Goal: Task Accomplishment & Management: Complete application form

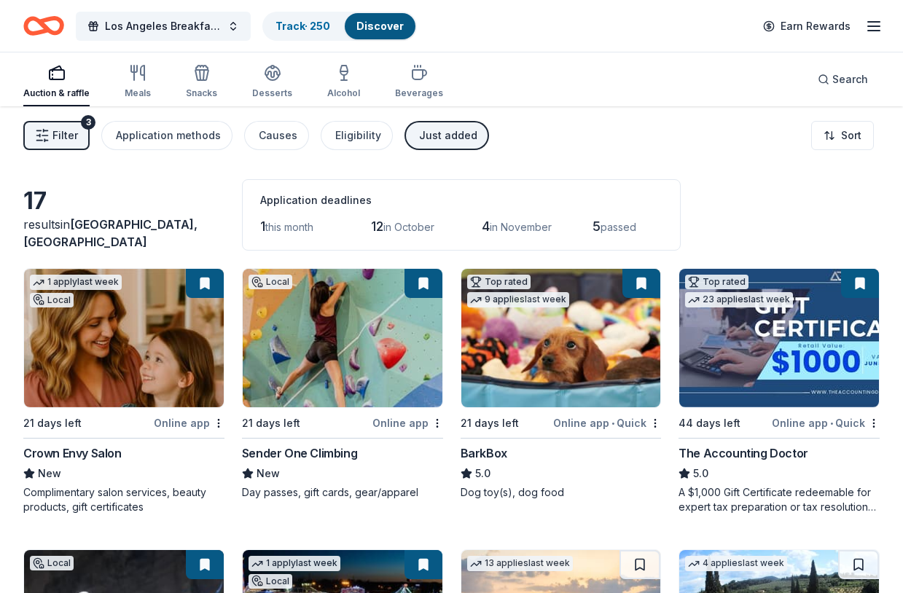
click at [50, 134] on button "Filter 3" at bounding box center [56, 135] width 66 height 29
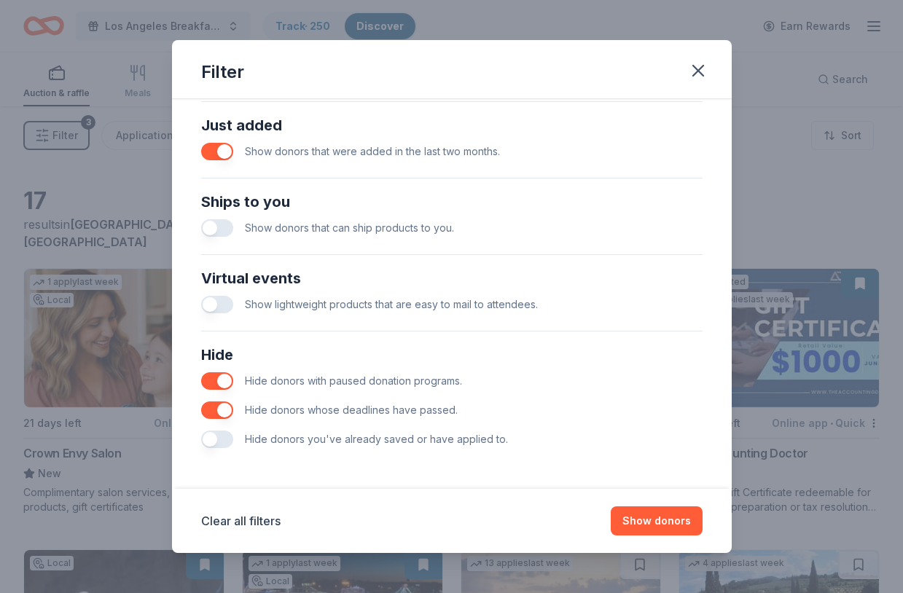
scroll to position [571, 0]
click at [225, 441] on button "button" at bounding box center [217, 439] width 32 height 17
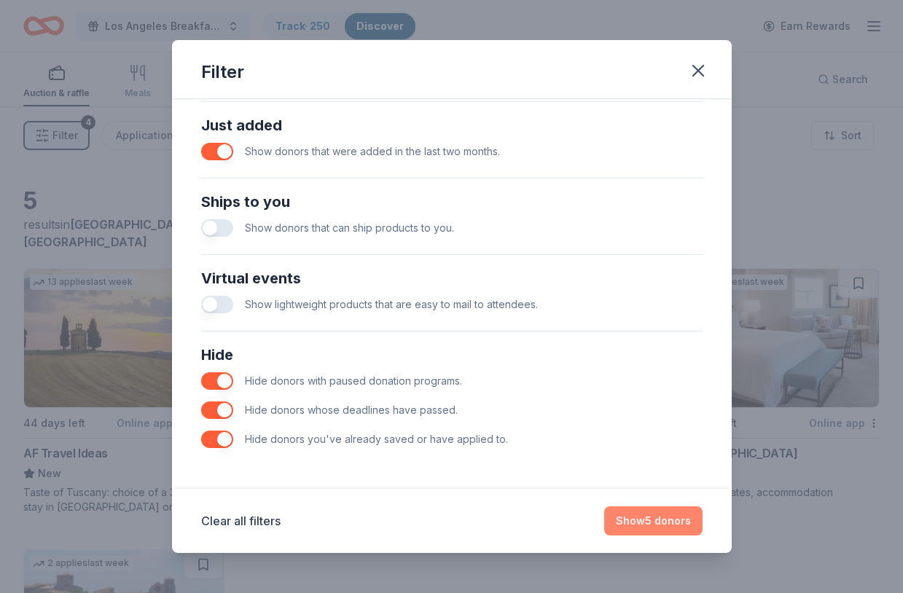
click at [659, 515] on button "Show 5 donors" at bounding box center [653, 521] width 98 height 29
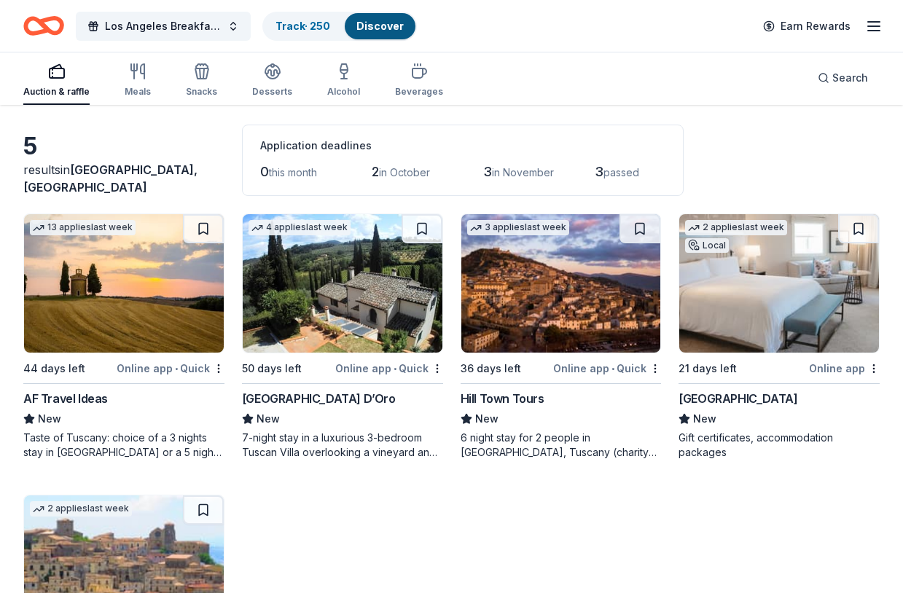
scroll to position [44, 0]
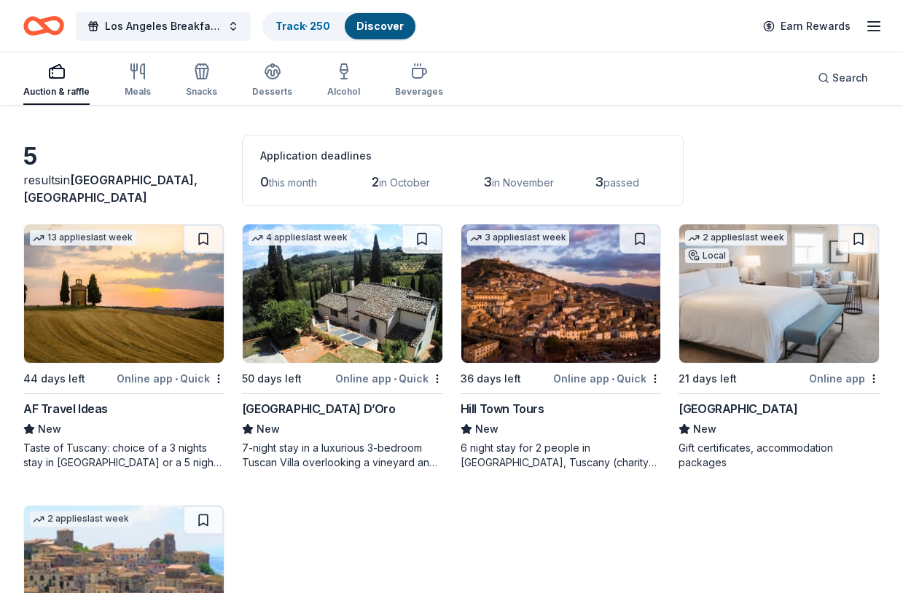
click at [808, 318] on img at bounding box center [779, 294] width 200 height 138
click at [303, 22] on link "Track · 251" at bounding box center [302, 26] width 52 height 12
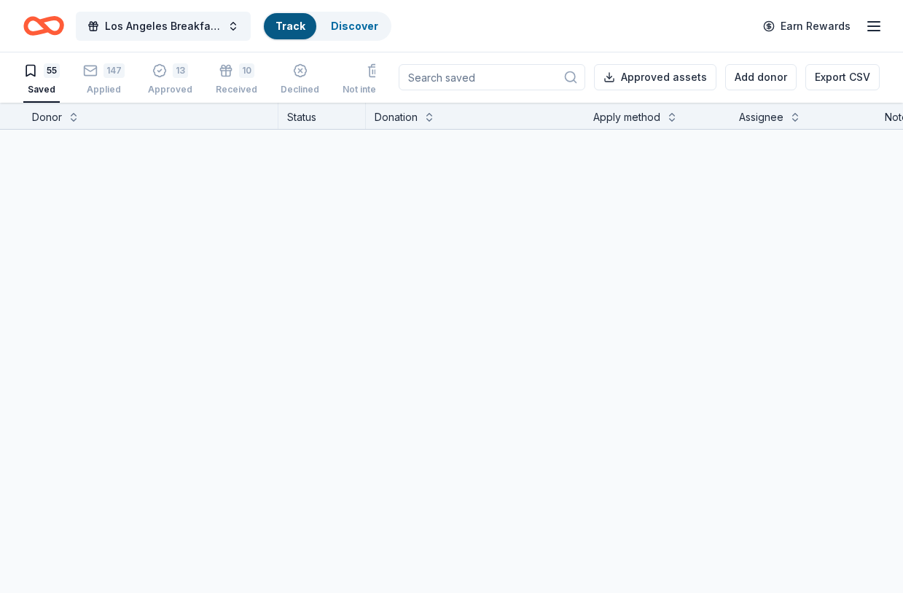
scroll to position [1, 0]
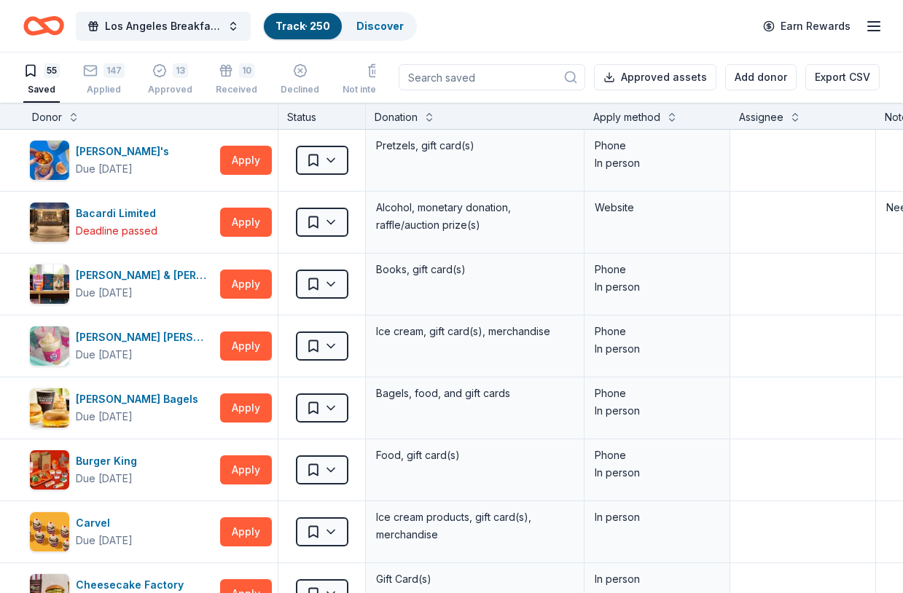
click at [435, 82] on input at bounding box center [492, 77] width 187 height 26
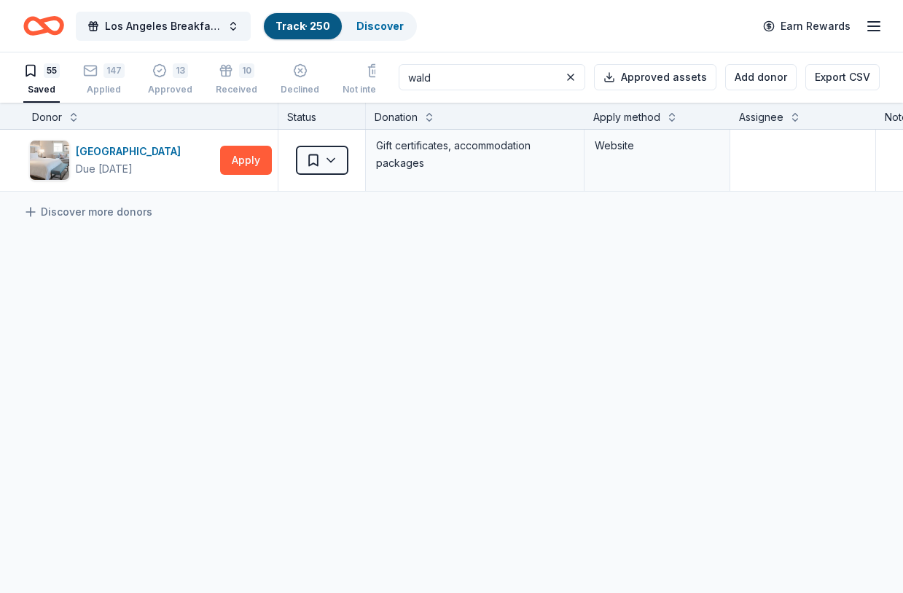
type input "walk"
drag, startPoint x: 402, startPoint y: 98, endPoint x: 246, endPoint y: 160, distance: 168.3
click at [246, 160] on button "Apply" at bounding box center [246, 160] width 52 height 29
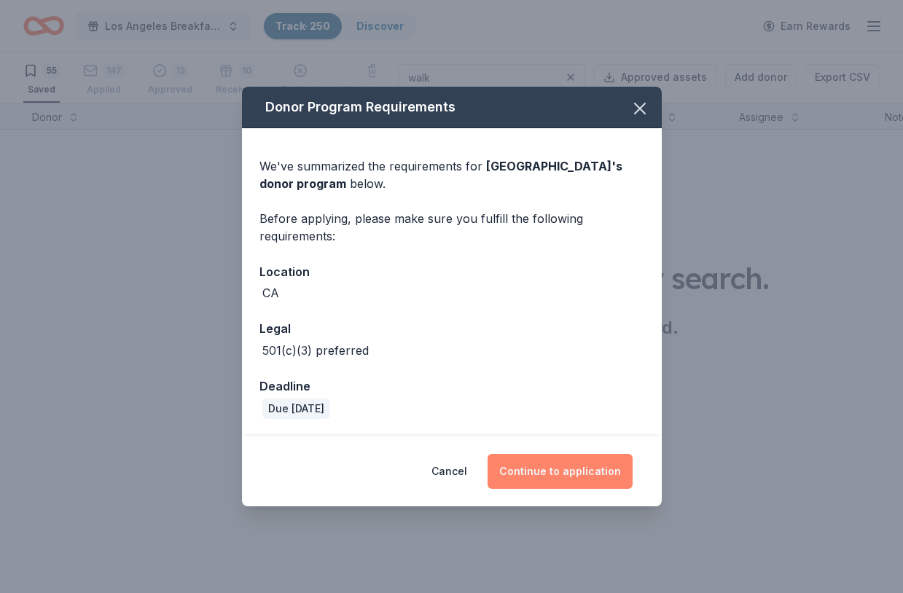
click at [562, 471] on button "Continue to application" at bounding box center [560, 471] width 145 height 35
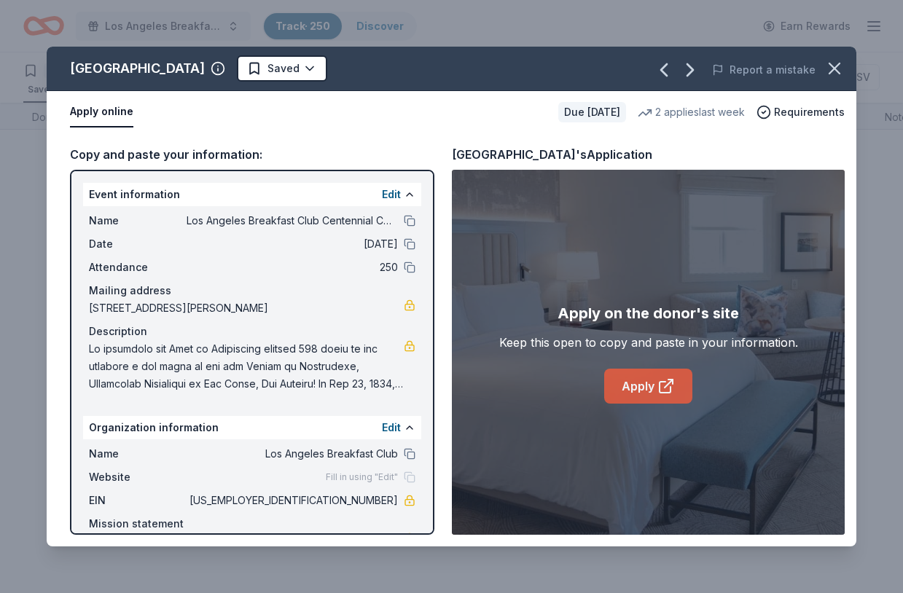
drag, startPoint x: 562, startPoint y: 471, endPoint x: 642, endPoint y: 379, distance: 121.9
click at [642, 379] on link "Apply" at bounding box center [648, 386] width 88 height 35
click at [830, 71] on icon "button" at bounding box center [834, 68] width 20 height 20
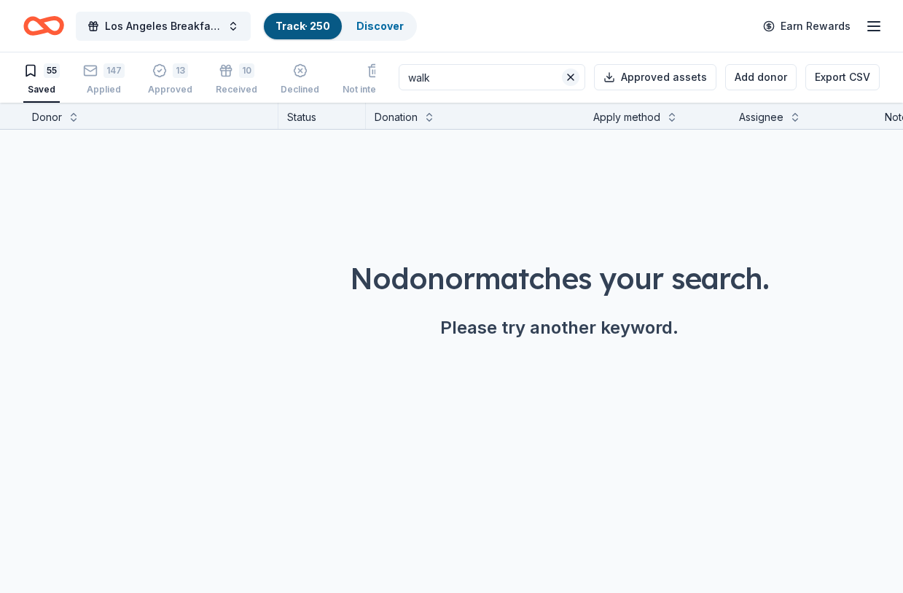
drag, startPoint x: 467, startPoint y: 184, endPoint x: 576, endPoint y: 77, distance: 153.1
click at [576, 77] on button at bounding box center [570, 77] width 17 height 17
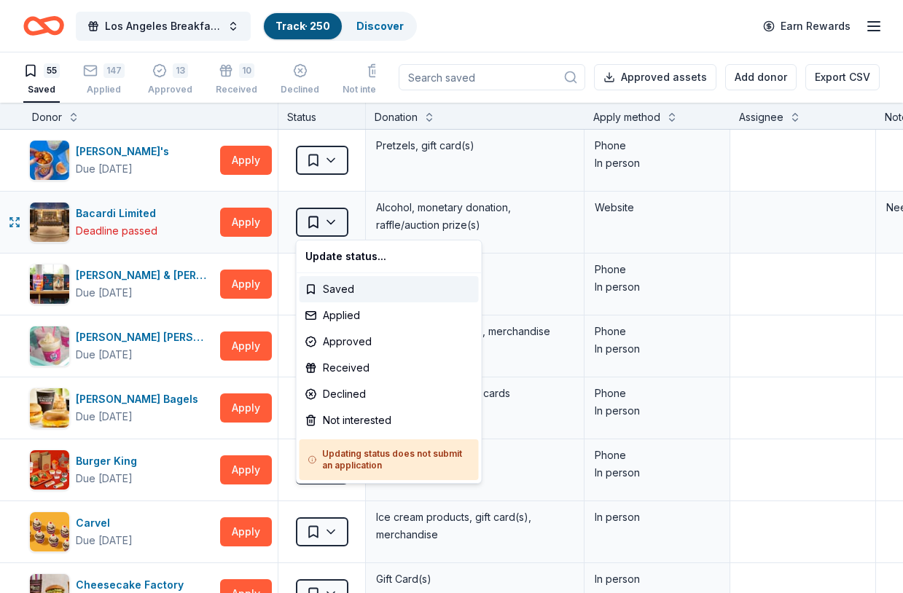
click at [327, 219] on html "Los Angeles Breakfast Club Centennial Celebration Track · 250 Discover Earn Rew…" at bounding box center [451, 295] width 903 height 593
click at [341, 418] on div "Not interested" at bounding box center [389, 420] width 179 height 26
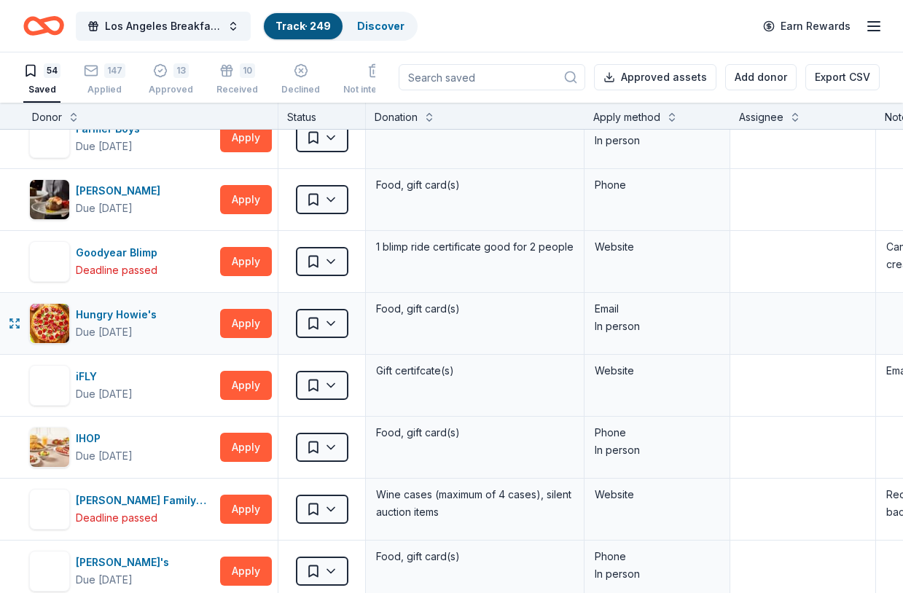
scroll to position [883, 0]
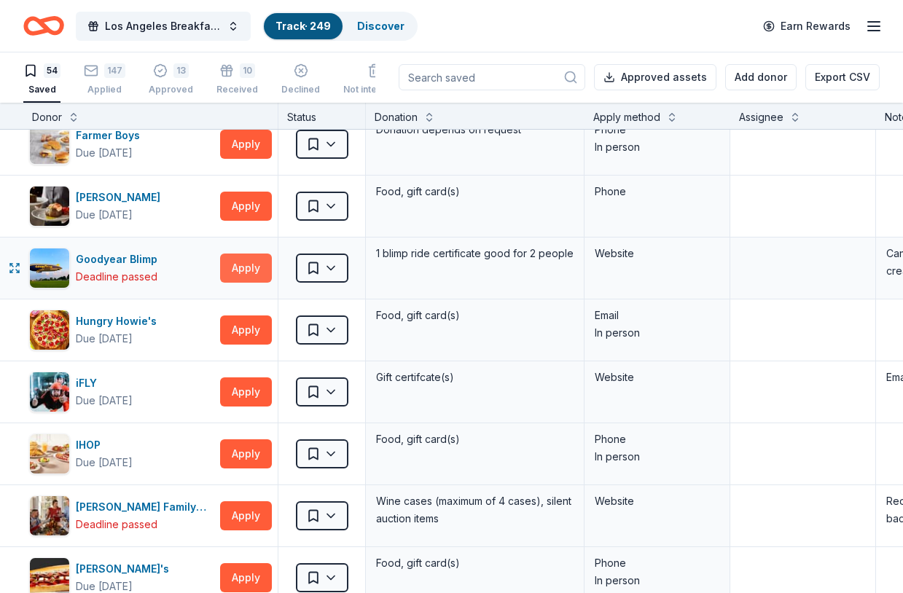
click at [251, 267] on button "Apply" at bounding box center [246, 268] width 52 height 29
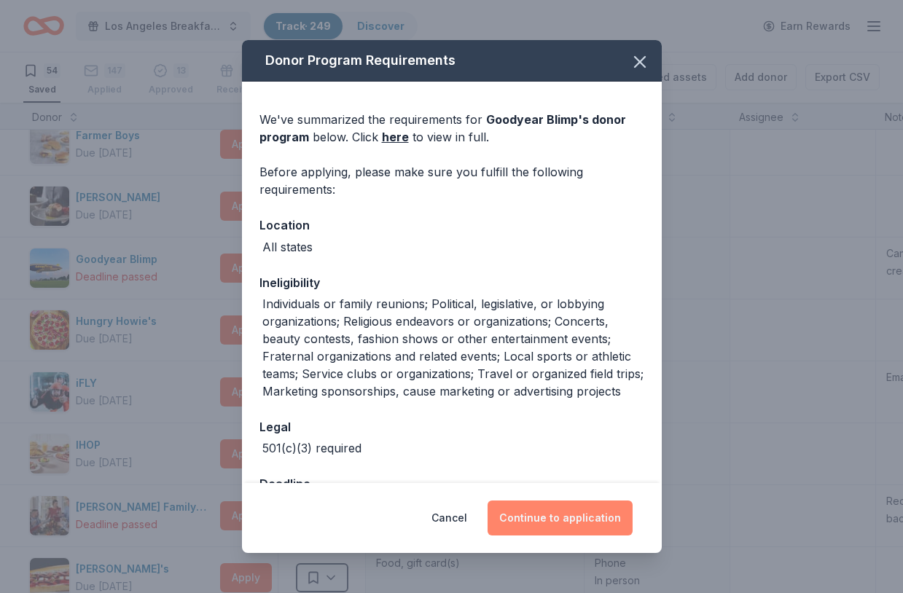
click at [562, 522] on button "Continue to application" at bounding box center [560, 518] width 145 height 35
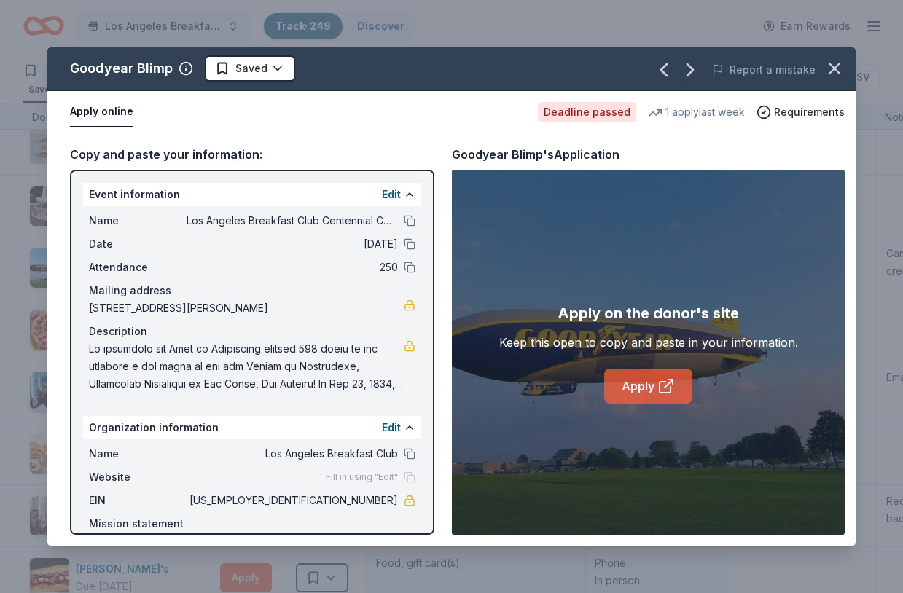
click at [653, 386] on link "Apply" at bounding box center [648, 386] width 88 height 35
click at [835, 66] on icon "button" at bounding box center [834, 68] width 20 height 20
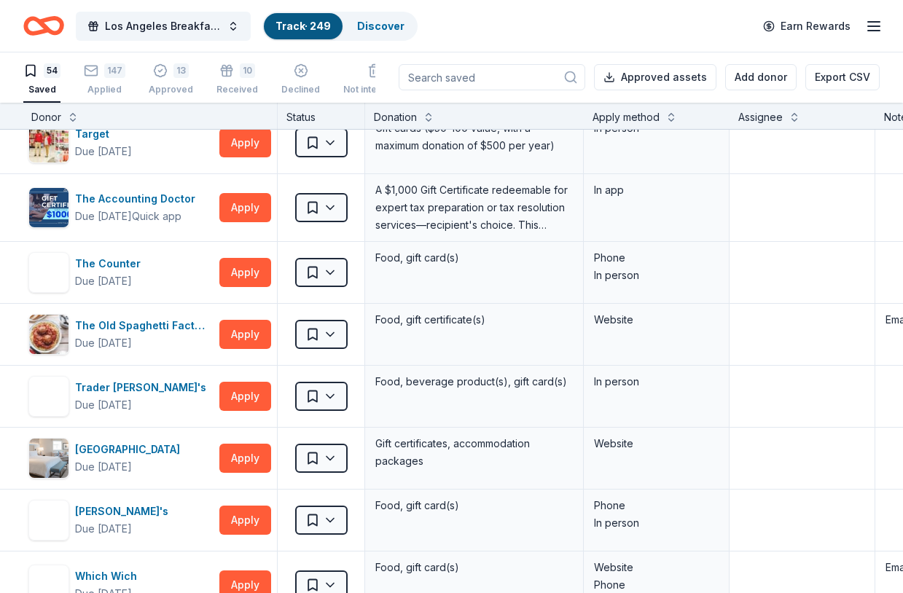
scroll to position [2886, 1]
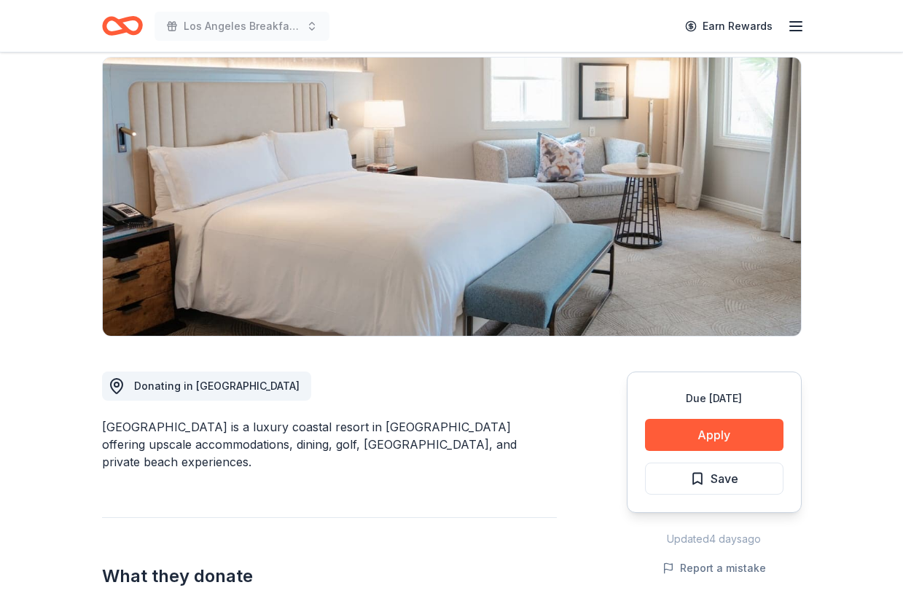
scroll to position [116, 0]
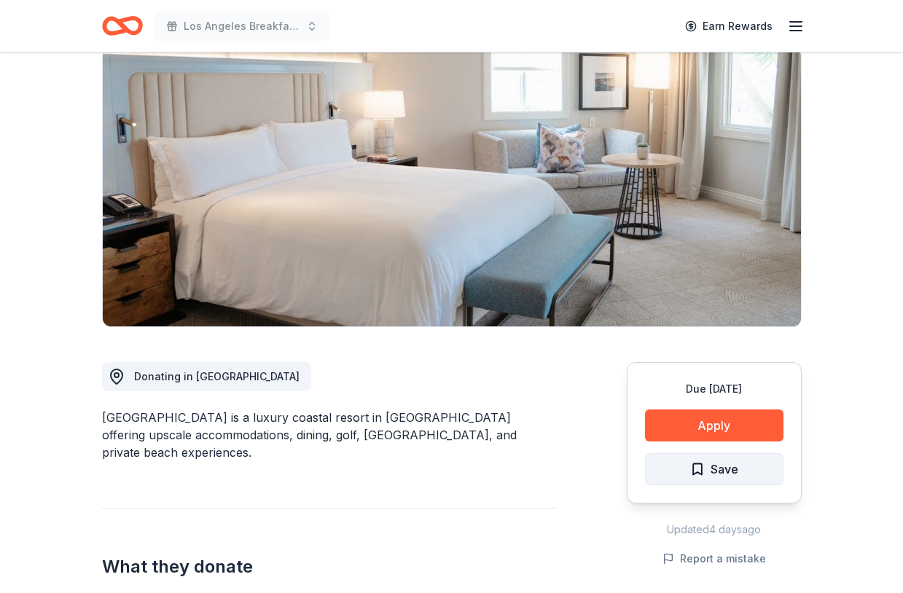
click at [730, 467] on span "Save" at bounding box center [725, 469] width 28 height 19
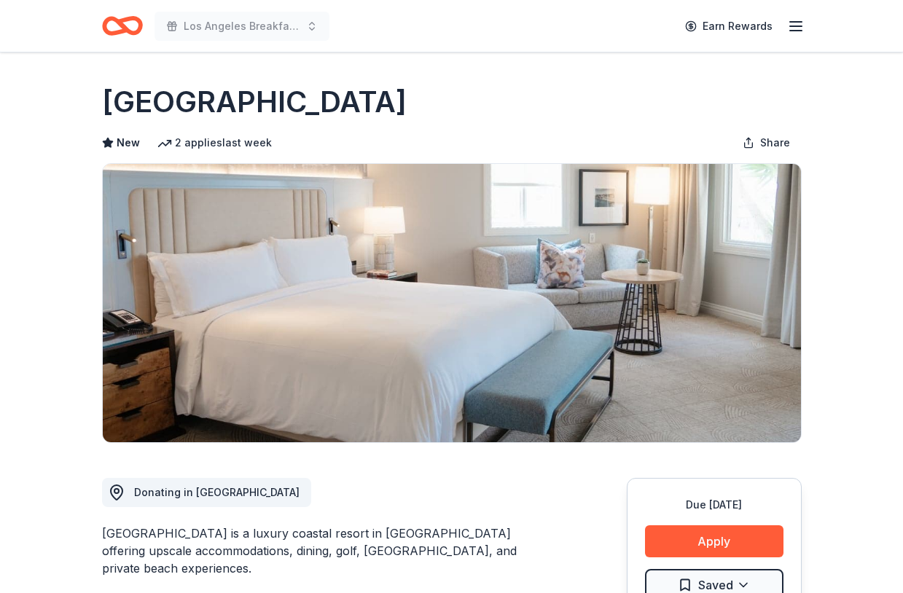
scroll to position [0, 0]
